Goal: Task Accomplishment & Management: Use online tool/utility

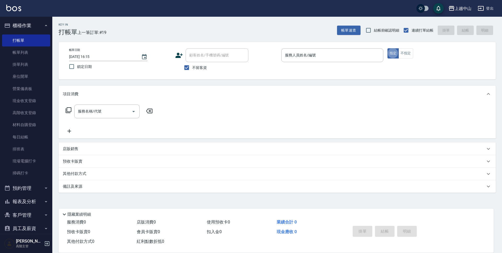
type button "true"
click at [316, 59] on input "服務人員姓名/編號" at bounding box center [331, 55] width 97 height 9
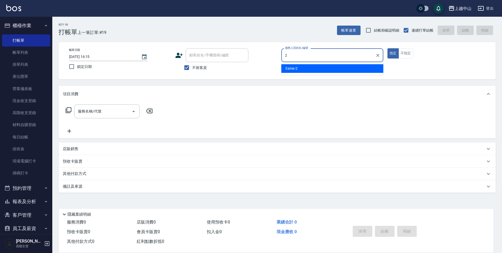
type input "Esme-2"
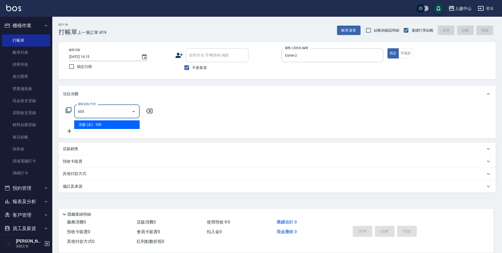
type input "605"
click at [150, 109] on icon at bounding box center [149, 111] width 6 height 5
click at [377, 55] on icon "Clear" at bounding box center [377, 55] width 3 height 3
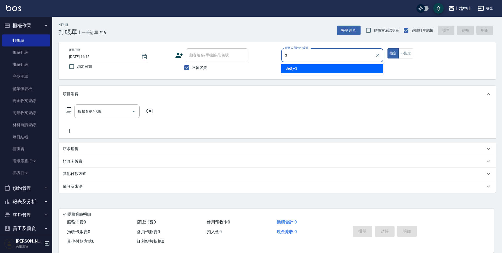
type input "Betty-3"
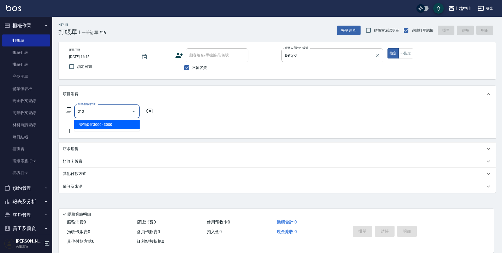
type input "溫朔燙髮3000(212)"
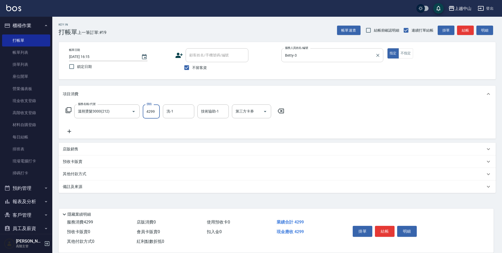
type input "4299"
type input "[PERSON_NAME]-39"
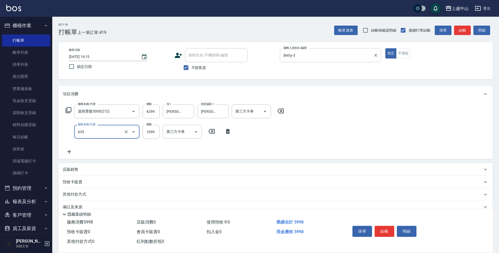
type input "兩段自備單次(635)"
type input "1500"
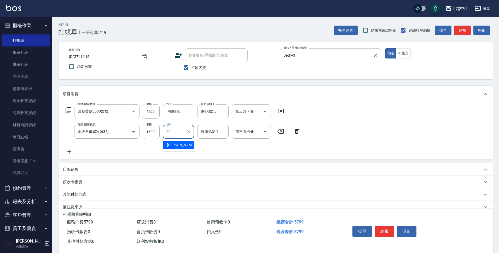
type input "[PERSON_NAME]-39"
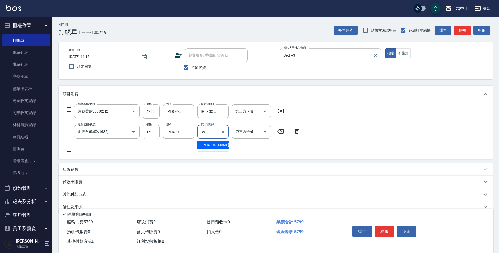
type input "[PERSON_NAME]-39"
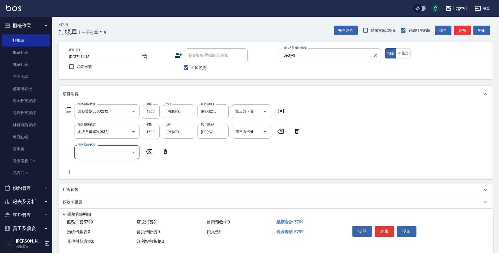
scroll to position [31, 0]
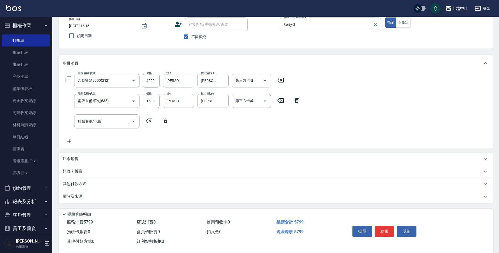
click at [115, 183] on div "其他付款方式" at bounding box center [273, 184] width 420 height 6
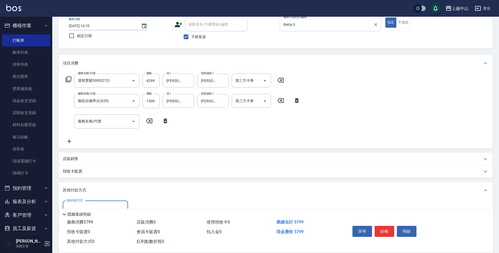
scroll to position [63, 0]
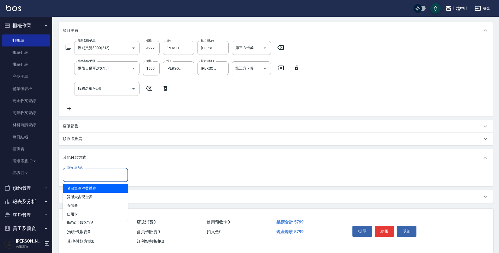
click at [98, 178] on input "其他付款方式" at bounding box center [95, 175] width 61 height 9
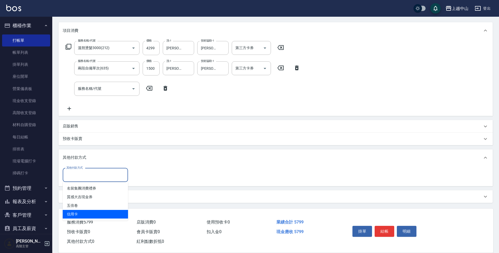
click at [94, 213] on span "信用卡" at bounding box center [95, 214] width 65 height 9
type input "信用卡"
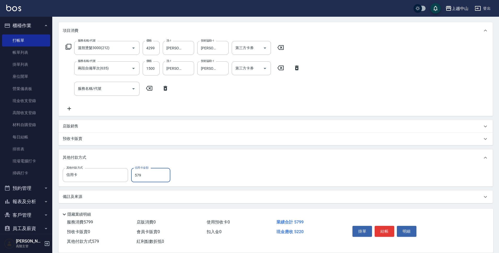
type input "5799"
type input "[DATE] 17:52"
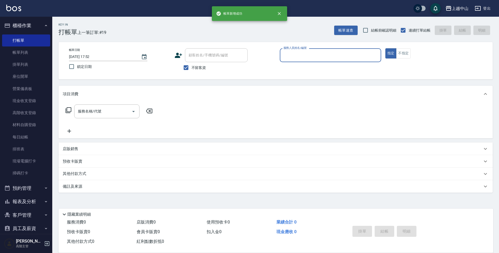
scroll to position [0, 0]
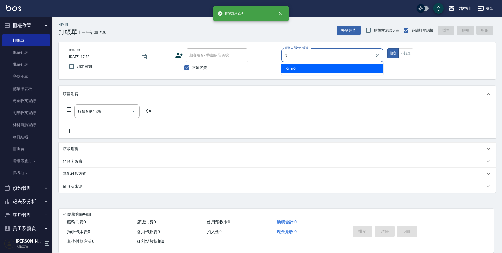
type input "Kimi-5"
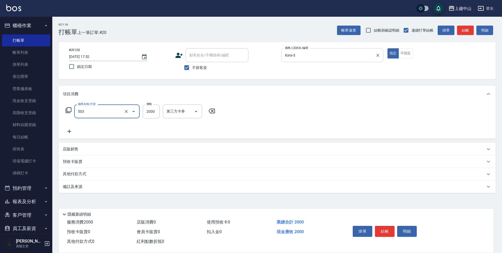
type input "染髮2000以下(503)"
type input "2000"
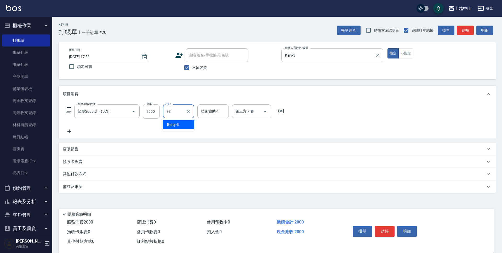
type input "[PERSON_NAME]-33"
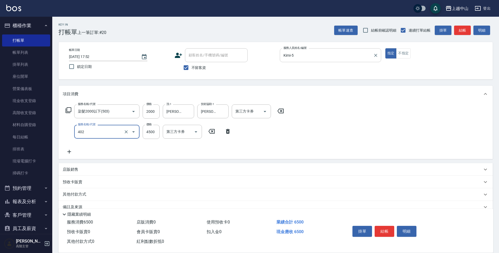
type input "2段式結構自備卡(402)"
type input "6000"
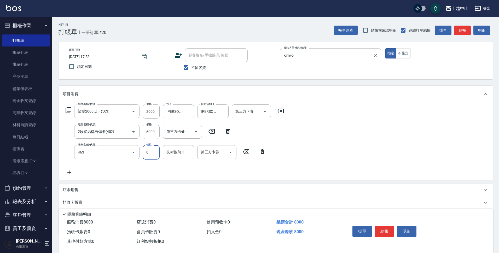
type input "護髮卡使用(463)"
type input "[PERSON_NAME]-33"
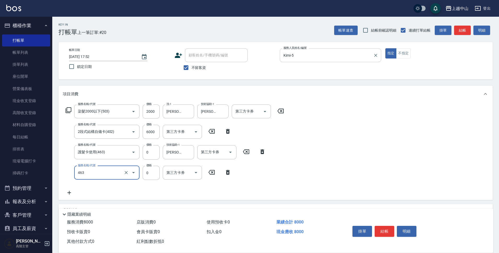
type input "護髮卡使用(463)"
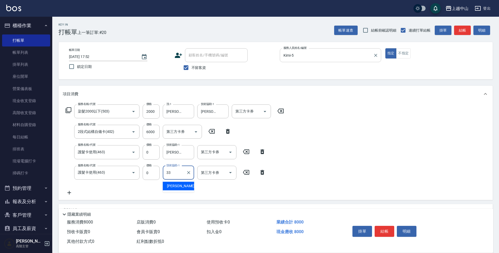
type input "[PERSON_NAME]-33"
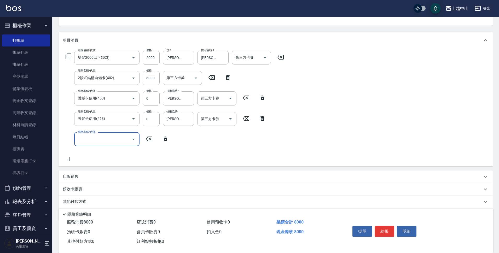
scroll to position [55, 0]
type input "洗髮(免費)(600)"
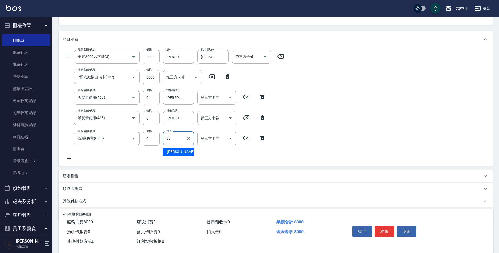
type input "[PERSON_NAME]-33"
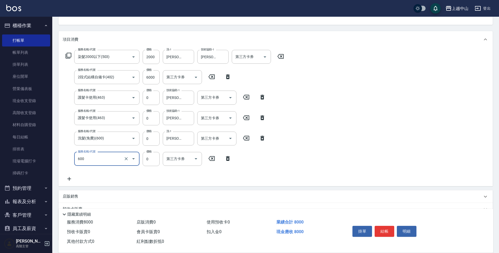
type input "洗髮(免費)(600)"
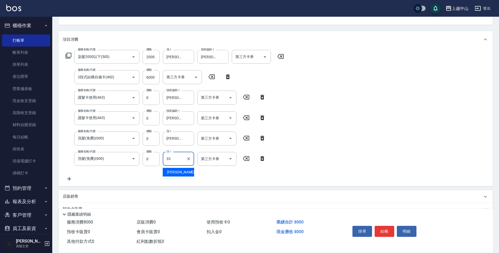
type input "[PERSON_NAME]-33"
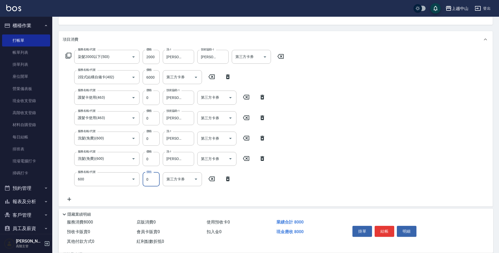
type input "洗髮(免費)(600)"
type input "NINI-4"
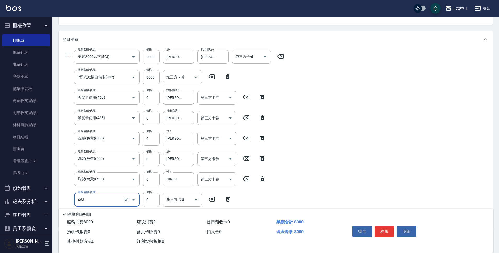
type input "護髮卡使用(463)"
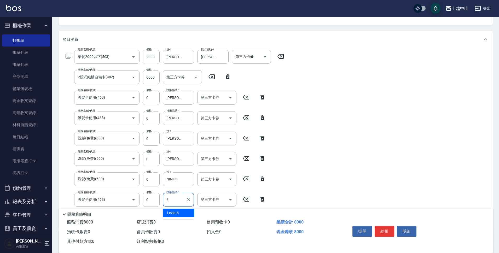
type input "Levia-6"
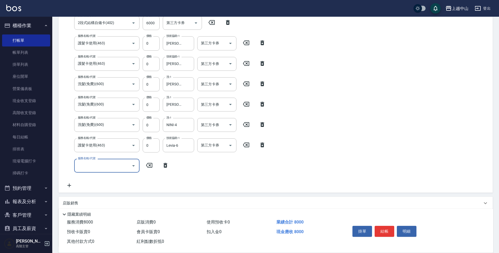
scroll to position [121, 0]
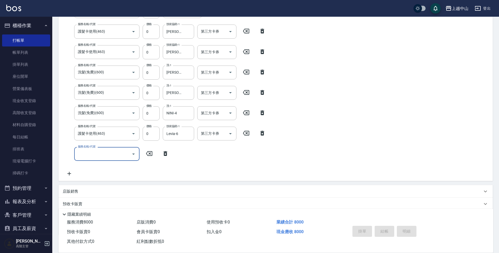
type input "[DATE] 17:53"
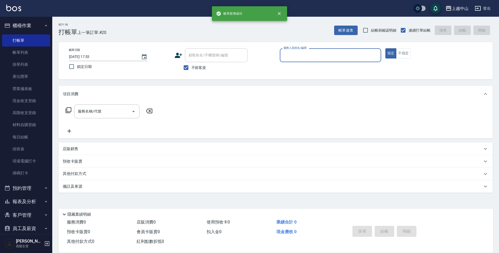
scroll to position [0, 0]
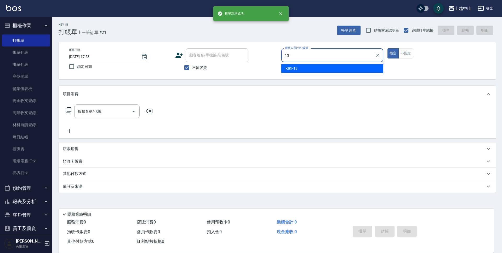
type input "KIKI-13"
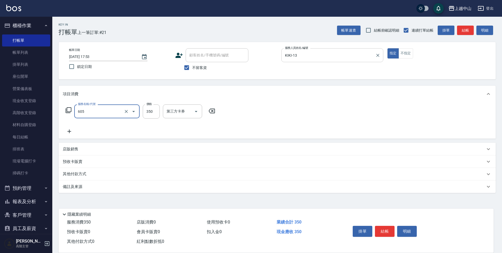
type input "洗髮 (女)(605)"
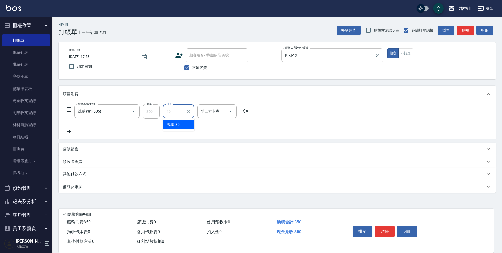
type input "鴨鴨-30"
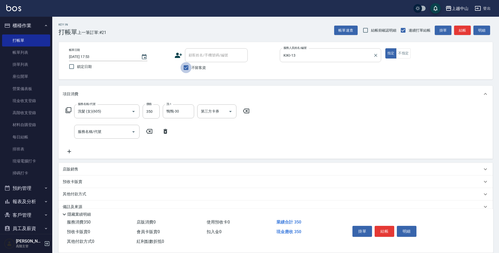
click at [183, 69] on input "不留客資" at bounding box center [186, 67] width 11 height 11
checkbox input "false"
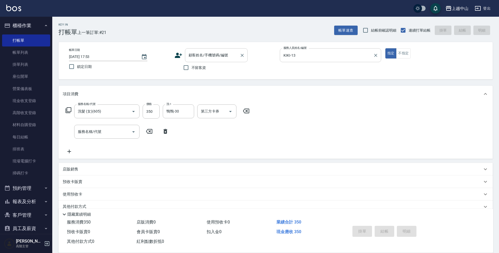
click at [202, 58] on input "顧客姓名/手機號碼/編號" at bounding box center [212, 55] width 50 height 9
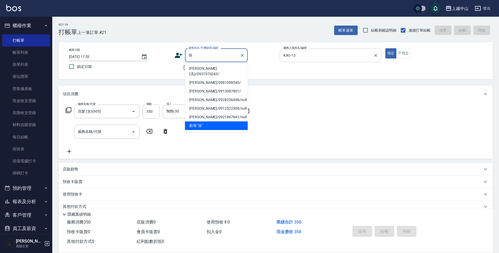
click at [204, 70] on li "[PERSON_NAME](洗)/0937076243/" at bounding box center [216, 71] width 63 height 14
type input "[PERSON_NAME](洗)/0937076243/"
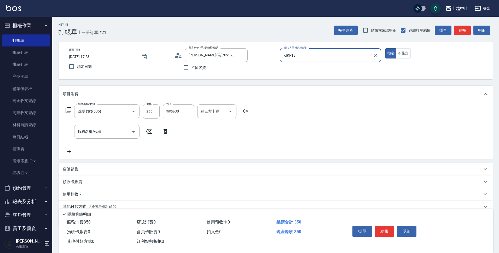
scroll to position [23, 0]
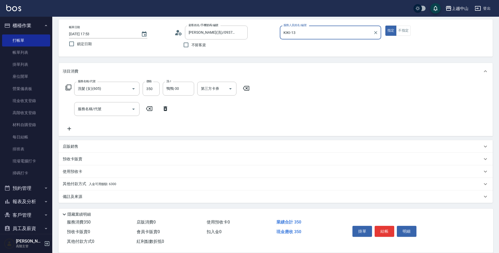
click at [139, 186] on div "其他付款方式 入金可用餘額: 6300" at bounding box center [273, 184] width 420 height 6
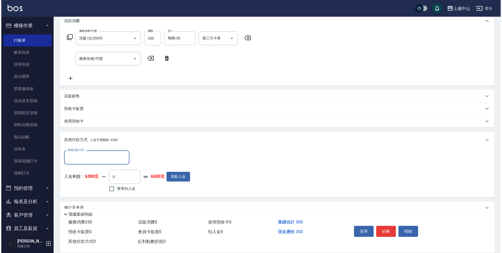
scroll to position [84, 0]
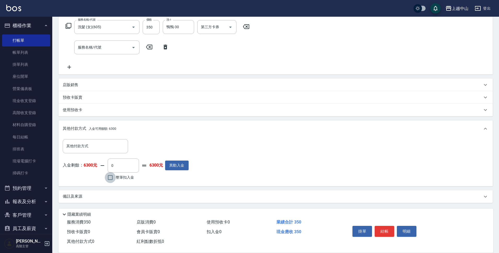
click at [107, 175] on input "整筆扣入金" at bounding box center [110, 177] width 11 height 11
checkbox input "true"
type input "350"
click at [409, 228] on button "明細" at bounding box center [407, 231] width 20 height 11
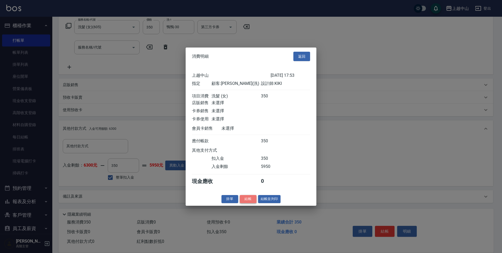
click at [249, 203] on button "結帳" at bounding box center [248, 199] width 17 height 8
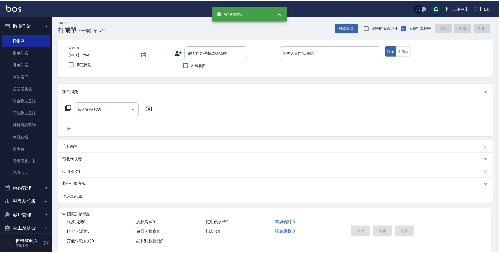
scroll to position [0, 0]
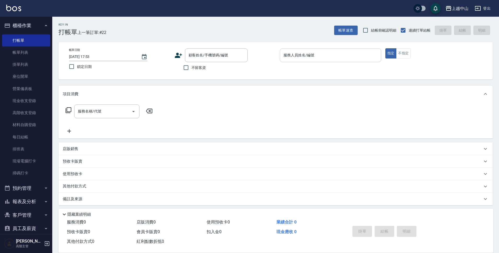
click at [28, 24] on button "櫃檯作業" at bounding box center [26, 26] width 48 height 14
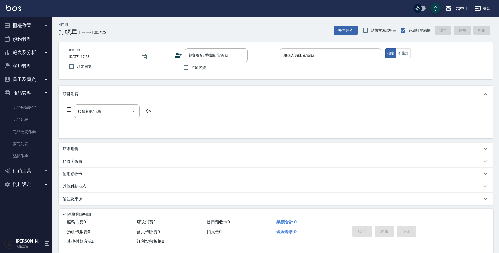
click at [23, 55] on button "報表及分析" at bounding box center [26, 53] width 48 height 14
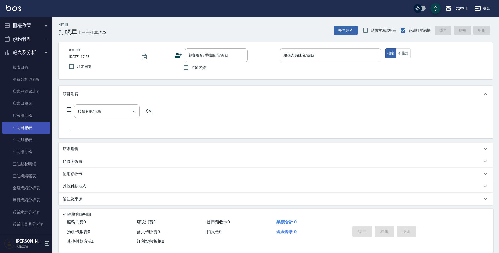
click at [30, 129] on link "互助日報表" at bounding box center [26, 128] width 48 height 12
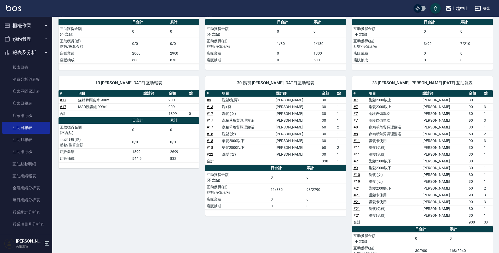
scroll to position [40, 0]
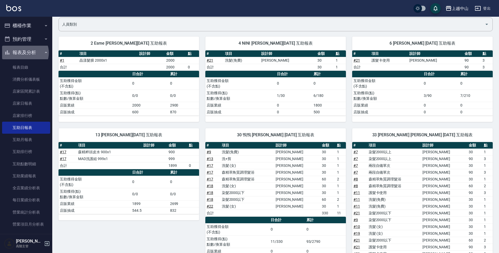
click at [25, 53] on button "報表及分析" at bounding box center [26, 53] width 48 height 14
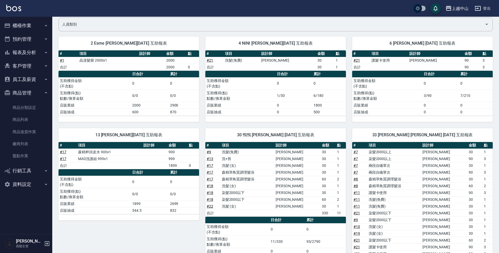
click at [26, 25] on button "櫃檯作業" at bounding box center [26, 26] width 48 height 14
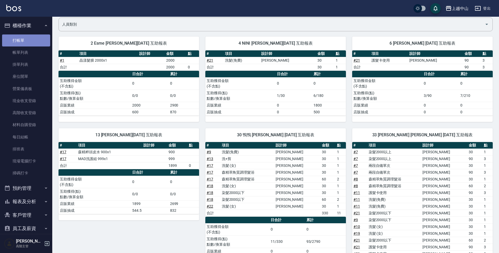
click at [26, 44] on link "打帳單" at bounding box center [26, 40] width 48 height 12
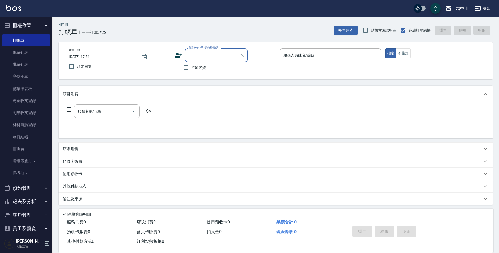
drag, startPoint x: 30, startPoint y: 21, endPoint x: 30, endPoint y: 30, distance: 8.6
click at [30, 22] on button "櫃檯作業" at bounding box center [26, 26] width 48 height 14
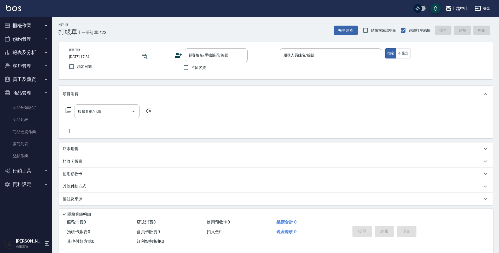
click at [28, 51] on button "報表及分析" at bounding box center [26, 53] width 48 height 14
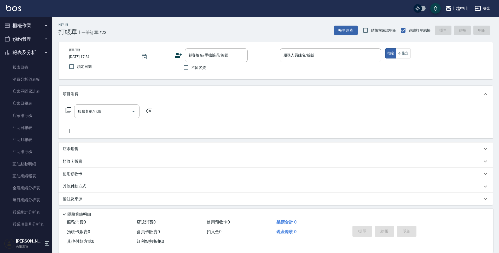
drag, startPoint x: 26, startPoint y: 132, endPoint x: 69, endPoint y: 131, distance: 43.1
click at [26, 132] on link "互助日報表" at bounding box center [26, 128] width 48 height 12
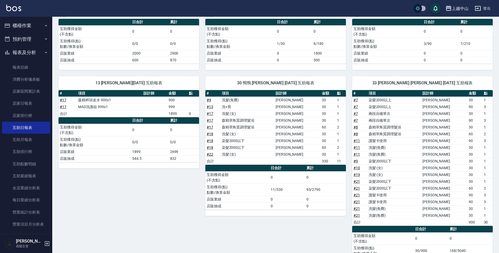
scroll to position [45, 0]
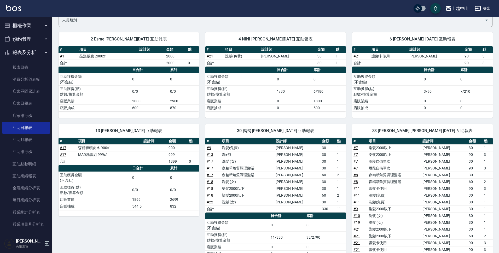
click at [34, 53] on button "報表及分析" at bounding box center [26, 53] width 48 height 14
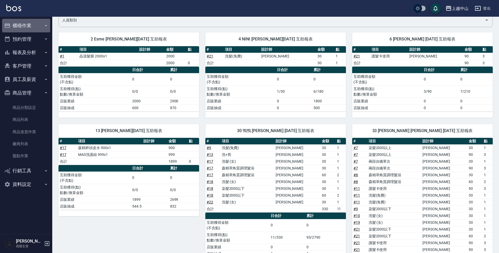
click at [31, 23] on button "櫃檯作業" at bounding box center [26, 26] width 48 height 14
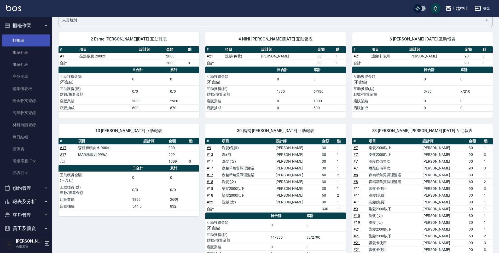
click at [25, 37] on link "打帳單" at bounding box center [26, 40] width 48 height 12
